Goal: Task Accomplishment & Management: Use online tool/utility

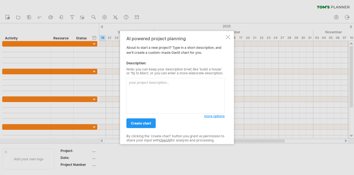
type textarea "ㄐ"
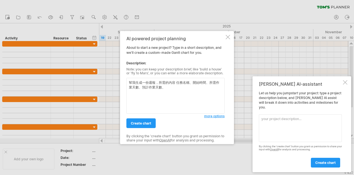
click at [348, 86] on div "[PERSON_NAME] AI-assistant Let us help you jumpstart your project: type a proje…" at bounding box center [302, 124] width 99 height 96
click at [346, 84] on div at bounding box center [345, 82] width 4 height 4
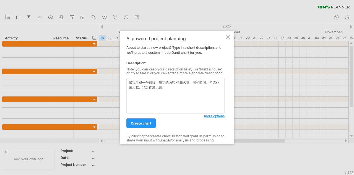
click at [183, 92] on textarea "幫我生成一份週報，所需的內容 任務名稱、開始時間、所需作業天數、預計作業天數、" at bounding box center [175, 96] width 98 height 36
type textarea "幫我生成一份週報，所需的內容 任務名稱、開始日期、預計作業天數、結束日期、追蹤事項"
click at [146, 120] on link "create chart" at bounding box center [140, 123] width 29 height 10
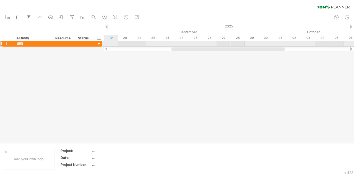
click at [99, 43] on div at bounding box center [99, 44] width 5 height 5
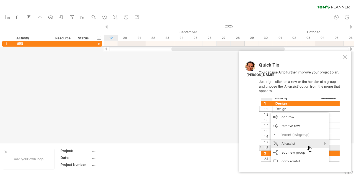
click at [346, 58] on div at bounding box center [345, 57] width 4 height 4
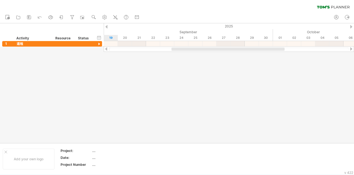
click at [130, 48] on div at bounding box center [229, 49] width 240 height 4
click at [123, 50] on div at bounding box center [229, 49] width 240 height 4
click at [117, 48] on div at bounding box center [229, 49] width 240 height 4
drag, startPoint x: 178, startPoint y: 50, endPoint x: 98, endPoint y: 49, distance: 79.7
click at [98, 49] on div "Trying to reach [DOMAIN_NAME] Connected again... 0% clear filter new 1" at bounding box center [177, 87] width 354 height 175
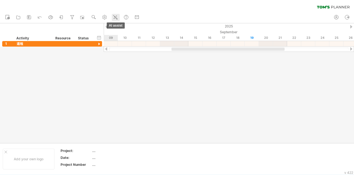
click at [113, 17] on icon at bounding box center [116, 17] width 6 height 6
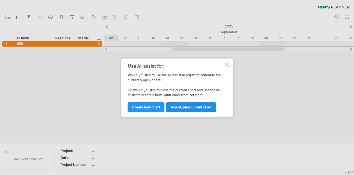
click at [184, 108] on span "Adjust/plan current chart" at bounding box center [191, 107] width 41 height 4
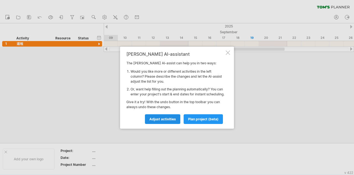
click at [164, 121] on span "Adjust activities" at bounding box center [162, 119] width 27 height 4
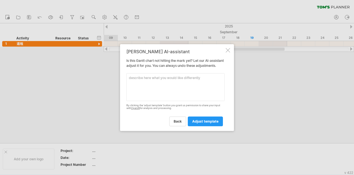
click at [227, 48] on div at bounding box center [228, 50] width 4 height 4
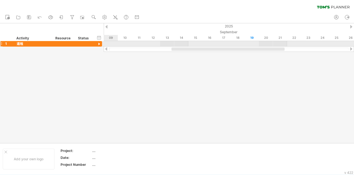
click at [97, 44] on div at bounding box center [99, 44] width 5 height 5
click at [100, 43] on div at bounding box center [99, 44] width 5 height 5
click at [99, 44] on div at bounding box center [99, 44] width 5 height 5
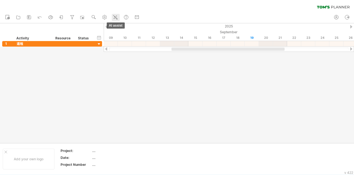
click at [115, 16] on icon at bounding box center [116, 17] width 6 height 6
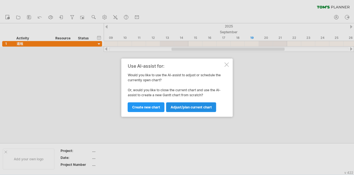
click at [174, 108] on span "Adjust/plan current chart" at bounding box center [191, 107] width 41 height 4
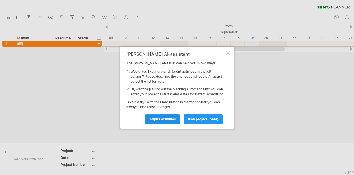
click at [167, 119] on link "Adjust activities" at bounding box center [162, 119] width 35 height 10
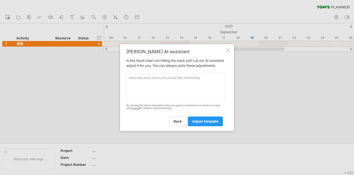
click at [171, 88] on textarea at bounding box center [175, 87] width 98 height 28
type textarea "是"
type textarea "包含作業時間及dresscode"
click at [205, 120] on link "adjust template" at bounding box center [205, 121] width 35 height 10
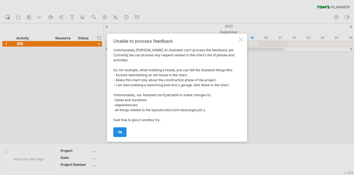
click at [122, 131] on link "ok" at bounding box center [119, 132] width 13 height 10
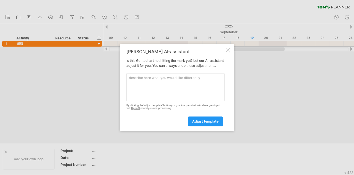
click at [230, 45] on div "[PERSON_NAME] AI-assistant Is this Gantt chart not hitting the mark yet? Let ou…" at bounding box center [177, 87] width 114 height 87
click at [229, 48] on div at bounding box center [228, 50] width 4 height 4
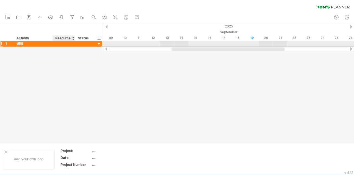
click at [73, 42] on div at bounding box center [74, 44] width 3 height 6
click at [74, 45] on div at bounding box center [74, 44] width 3 height 6
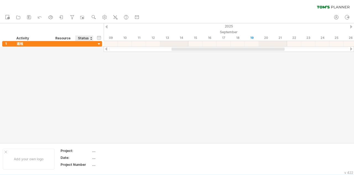
click at [87, 47] on div at bounding box center [177, 83] width 354 height 120
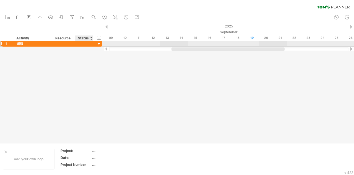
click at [91, 44] on div at bounding box center [92, 44] width 3 height 6
click at [102, 44] on div "1 ** 週報" at bounding box center [52, 44] width 100 height 6
click at [99, 44] on div at bounding box center [99, 44] width 5 height 5
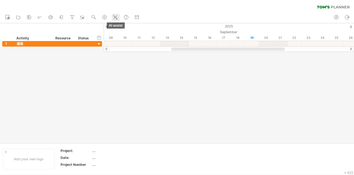
click at [118, 17] on icon at bounding box center [116, 17] width 6 height 6
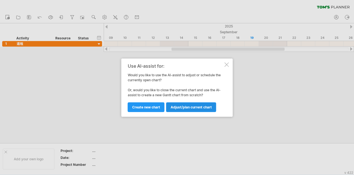
click at [184, 105] on span "Adjust/plan current chart" at bounding box center [191, 107] width 41 height 4
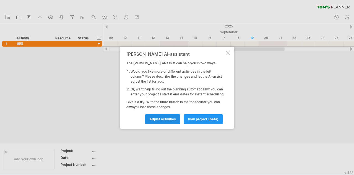
click at [170, 123] on link "Adjust activities" at bounding box center [162, 119] width 35 height 10
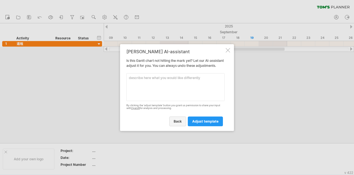
click at [177, 123] on span "back" at bounding box center [178, 121] width 8 height 4
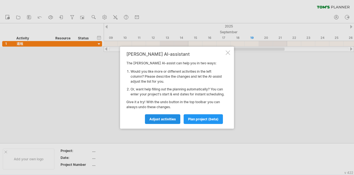
click at [166, 121] on span "Adjust activities" at bounding box center [162, 119] width 27 height 4
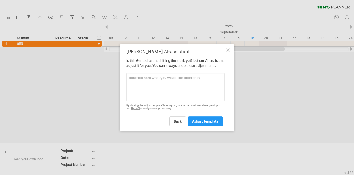
click at [163, 88] on textarea at bounding box center [175, 87] width 98 height 28
type textarea "g"
type textarea "/"
type textarea "生成一個周報，含作業時間及dress code"
click at [201, 123] on span "adjust template" at bounding box center [205, 121] width 26 height 4
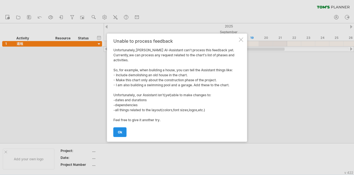
click at [120, 133] on span "ok" at bounding box center [120, 132] width 4 height 4
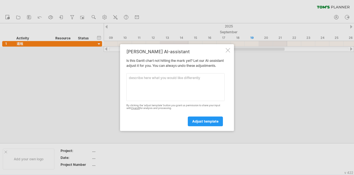
click at [229, 50] on div "[PERSON_NAME] AI-assistant Is this Gantt chart not hitting the mark yet? Let ou…" at bounding box center [177, 87] width 114 height 87
click at [227, 48] on div at bounding box center [228, 50] width 4 height 4
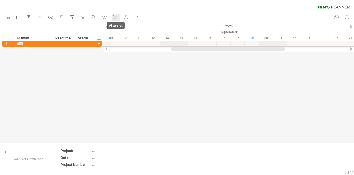
click at [117, 16] on g at bounding box center [115, 17] width 4 height 4
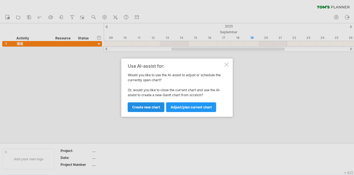
click at [146, 107] on span "Create new chart" at bounding box center [146, 107] width 28 height 4
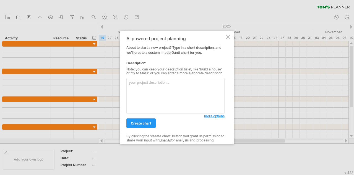
click at [155, 96] on textarea at bounding box center [175, 96] width 98 height 36
type textarea "g"
type textarea "生"
type textarea "做一個週報，需要作業時間、追蹤事項。"
click at [218, 116] on span "more options" at bounding box center [214, 116] width 20 height 4
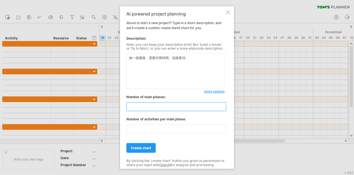
drag, startPoint x: 145, startPoint y: 107, endPoint x: 88, endPoint y: 103, distance: 57.4
click at [88, 103] on div "Trying to reach [DOMAIN_NAME] Connected again... 0% clear filter new" at bounding box center [177, 87] width 354 height 175
type input "*"
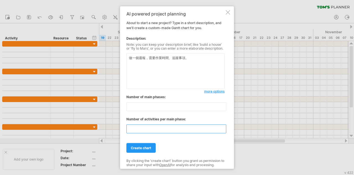
drag, startPoint x: 145, startPoint y: 129, endPoint x: 69, endPoint y: 120, distance: 76.4
click at [75, 121] on div "Trying to reach [DOMAIN_NAME] Connected again... 0% clear filter new" at bounding box center [177, 87] width 354 height 175
type input "*"
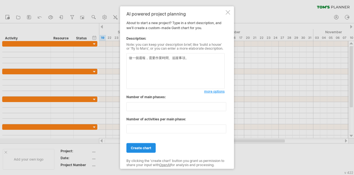
click at [149, 146] on span "create chart" at bounding box center [141, 148] width 20 height 4
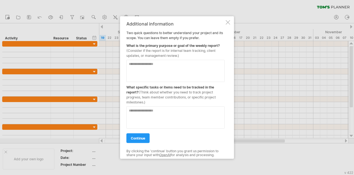
click at [156, 72] on textarea at bounding box center [175, 71] width 98 height 22
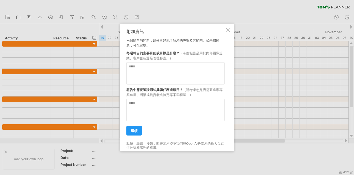
click at [172, 74] on textarea at bounding box center [175, 73] width 98 height 22
type textarea "*"
type textarea "****"
click at [160, 110] on textarea at bounding box center [175, 110] width 98 height 22
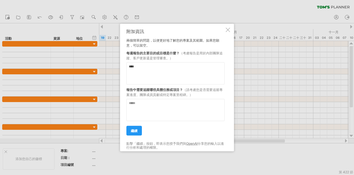
type textarea "*"
type textarea "*****"
click at [130, 130] on link "繼續" at bounding box center [133, 130] width 15 height 10
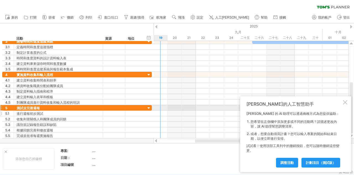
click at [148, 110] on div "**********" at bounding box center [77, 113] width 150 height 6
click at [149, 107] on div at bounding box center [148, 107] width 5 height 5
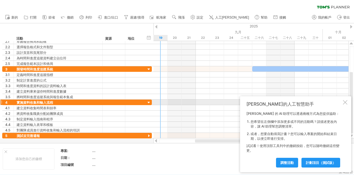
click at [149, 102] on div at bounding box center [148, 102] width 5 height 5
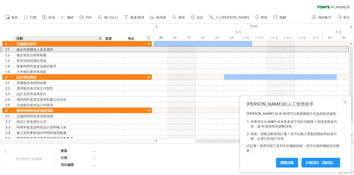
click at [45, 50] on font "確定利害關係人及其需求" at bounding box center [35, 49] width 37 height 4
click at [47, 49] on font "確定利害關係人及其需求" at bounding box center [35, 49] width 37 height 4
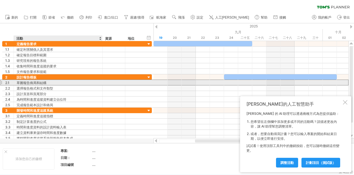
click at [25, 80] on font "草圖報告佈局和結構" at bounding box center [32, 82] width 30 height 4
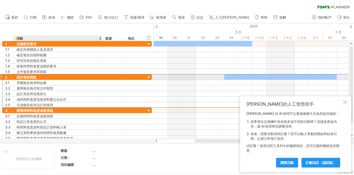
click at [37, 75] on div "設計報告模板" at bounding box center [58, 76] width 83 height 5
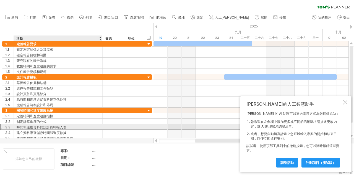
click at [132, 125] on div at bounding box center [134, 126] width 12 height 5
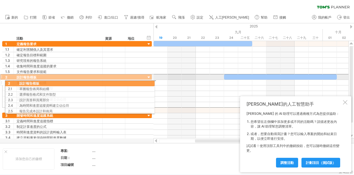
drag, startPoint x: 2, startPoint y: 76, endPoint x: 3, endPoint y: 82, distance: 6.5
click at [3, 82] on div "**********" at bounding box center [77, 90] width 150 height 33
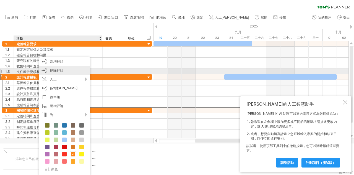
click at [56, 70] on font "刪除群組" at bounding box center [56, 70] width 13 height 4
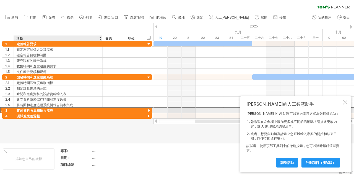
click at [32, 109] on font "實施資料收集和輸入流程" at bounding box center [35, 110] width 37 height 4
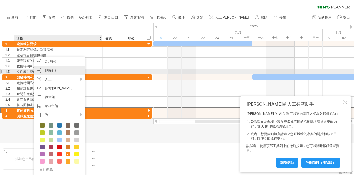
click at [52, 70] on font "刪除群組" at bounding box center [51, 70] width 13 height 4
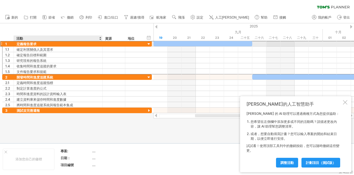
click at [37, 44] on div "定義報告要求" at bounding box center [58, 43] width 83 height 5
click at [37, 44] on input "**********" at bounding box center [58, 43] width 83 height 5
click at [64, 43] on input "**********" at bounding box center [58, 43] width 83 height 5
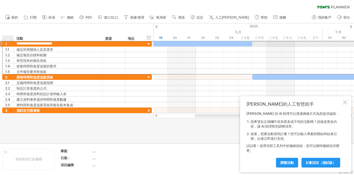
drag, startPoint x: 64, startPoint y: 43, endPoint x: 16, endPoint y: 43, distance: 47.6
click at [16, 43] on div "**********" at bounding box center [58, 43] width 89 height 5
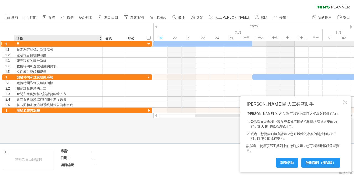
type input "*"
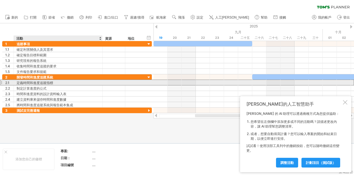
click at [74, 81] on div "定義時間和進度追蹤指標" at bounding box center [58, 82] width 83 height 5
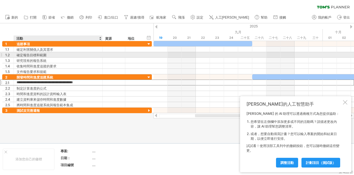
click at [68, 56] on div "確定報告目標和範圍" at bounding box center [58, 54] width 83 height 5
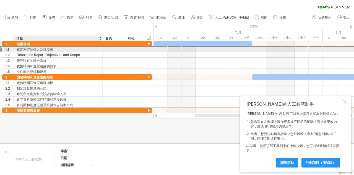
click at [51, 50] on font "確定利害關係人及其需求" at bounding box center [35, 49] width 37 height 4
click at [51, 49] on font "確定利害關係人及其需求" at bounding box center [35, 49] width 37 height 4
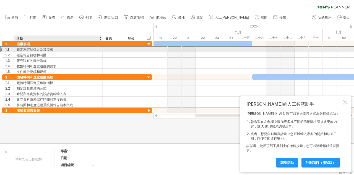
click at [51, 49] on font "確定利害關係人及其需求" at bounding box center [35, 49] width 37 height 4
click at [50, 49] on font "確定利害關係人及其需求" at bounding box center [35, 49] width 37 height 4
click at [53, 50] on div "確定利害關係人及其需求" at bounding box center [58, 48] width 83 height 5
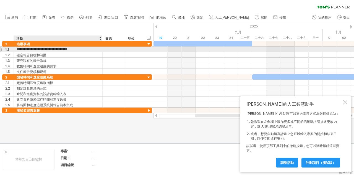
click at [53, 50] on input "**********" at bounding box center [58, 48] width 83 height 5
click at [58, 50] on input "**********" at bounding box center [58, 48] width 83 height 5
click at [83, 50] on input "**********" at bounding box center [58, 48] width 83 height 5
drag, startPoint x: 85, startPoint y: 47, endPoint x: 18, endPoint y: 49, distance: 67.0
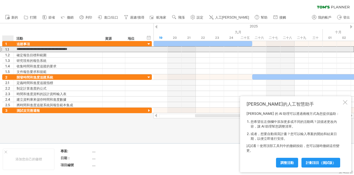
click at [14, 47] on div "**********" at bounding box center [58, 48] width 89 height 5
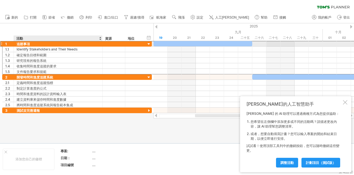
click at [23, 42] on div "追蹤事項" at bounding box center [58, 43] width 83 height 5
click at [21, 44] on font "追蹤事項" at bounding box center [23, 44] width 13 height 4
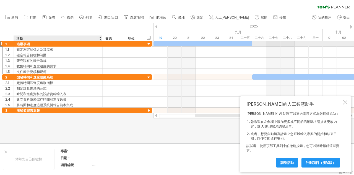
click at [36, 44] on div "追蹤事項" at bounding box center [58, 43] width 83 height 5
click at [36, 44] on input "****" at bounding box center [58, 43] width 83 height 5
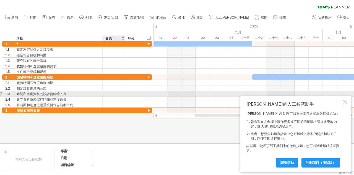
type input "****"
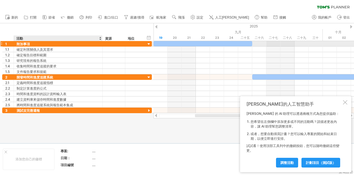
click at [30, 43] on div "附加事項" at bounding box center [58, 43] width 83 height 5
click at [30, 43] on input "****" at bounding box center [58, 43] width 83 height 5
click at [40, 45] on input "****" at bounding box center [58, 43] width 83 height 5
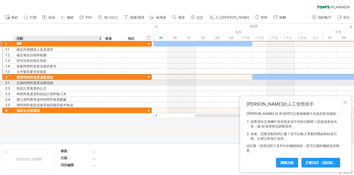
click at [54, 91] on div "時間和進度資料的設計資料輸入表" at bounding box center [58, 93] width 83 height 5
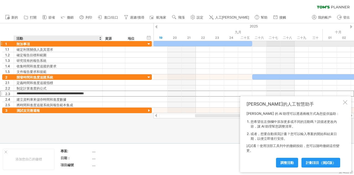
click at [26, 42] on font "附加事項" at bounding box center [23, 44] width 13 height 4
click at [25, 45] on font "附加事項" at bounding box center [23, 44] width 13 height 4
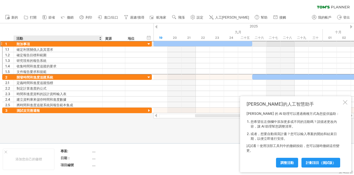
click at [25, 45] on font "附加事項" at bounding box center [23, 44] width 13 height 4
click at [31, 44] on div "附加事項" at bounding box center [58, 43] width 83 height 5
click at [31, 44] on input "****" at bounding box center [58, 43] width 83 height 5
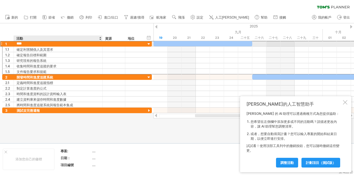
click at [31, 44] on input "****" at bounding box center [58, 43] width 83 height 5
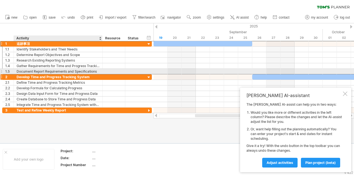
click at [50, 78] on div "Develop Time and Progress Tracking System" at bounding box center [58, 76] width 83 height 5
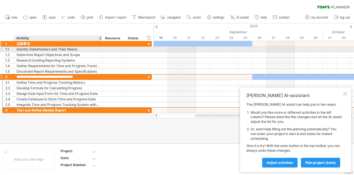
click at [45, 45] on div "追跡事項" at bounding box center [58, 43] width 83 height 5
click at [45, 49] on div "Identify Stakeholders and Their Needs" at bounding box center [58, 48] width 83 height 5
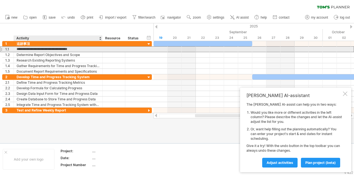
click at [45, 49] on input "**********" at bounding box center [58, 48] width 83 height 5
drag, startPoint x: 78, startPoint y: 49, endPoint x: 13, endPoint y: 50, distance: 65.6
click at [13, 50] on div "**********" at bounding box center [77, 49] width 150 height 6
